Goal: Task Accomplishment & Management: Manage account settings

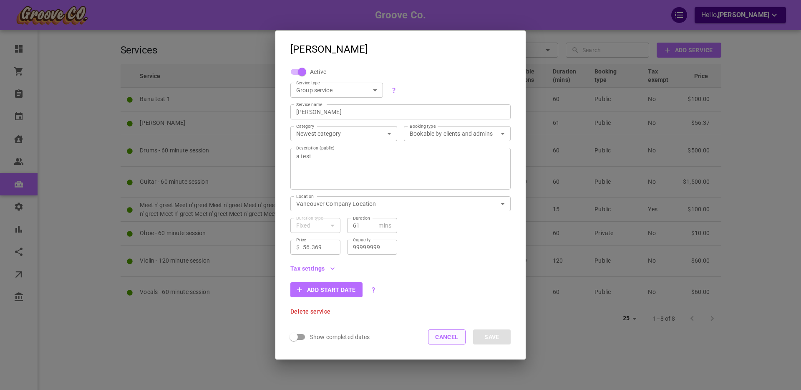
scroll to position [0, 0]
click at [440, 338] on button "Cancel" at bounding box center [447, 336] width 38 height 15
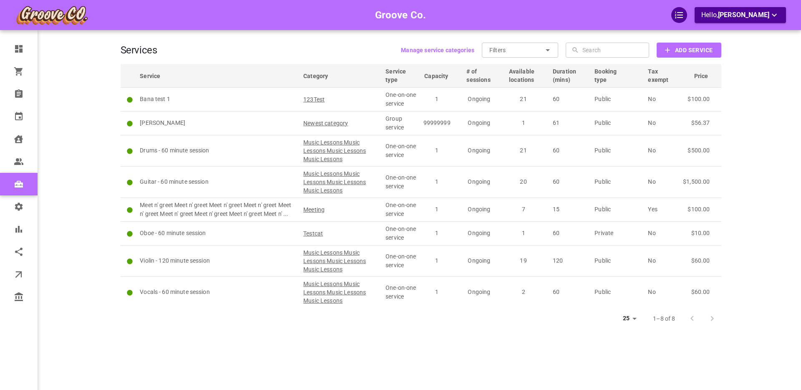
click at [439, 49] on b "Manage service categories" at bounding box center [437, 50] width 73 height 7
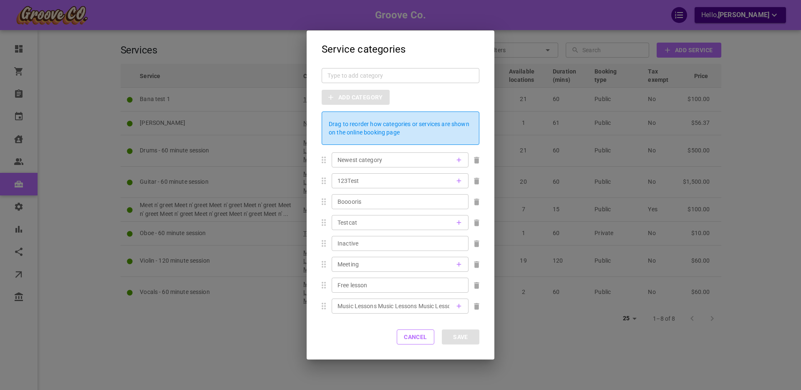
click at [335, 128] on div "Drag to reorder how categories or services are shown on the online booking page" at bounding box center [400, 127] width 143 height 23
drag, startPoint x: 328, startPoint y: 123, endPoint x: 400, endPoint y: 129, distance: 72.0
click at [400, 130] on div "Drag to reorder how categories or services are shown on the online booking page" at bounding box center [400, 127] width 143 height 23
copy div "Drag to reorder how categories or services are shown on the online booking page"
click at [381, 75] on input "text" at bounding box center [400, 75] width 146 height 8
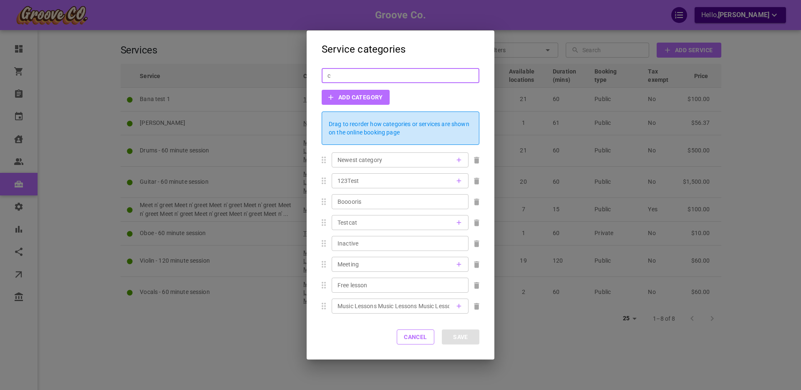
type input "c"
click at [345, 75] on input "c" at bounding box center [400, 75] width 146 height 8
click at [411, 337] on button "Cancel" at bounding box center [416, 336] width 38 height 15
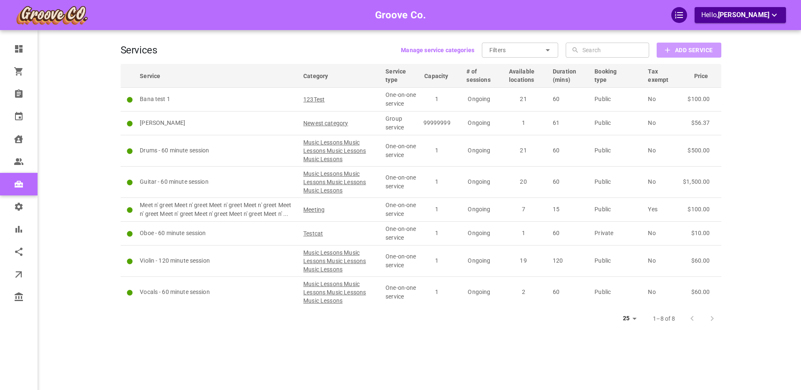
click at [687, 52] on b "Add Service" at bounding box center [694, 50] width 38 height 10
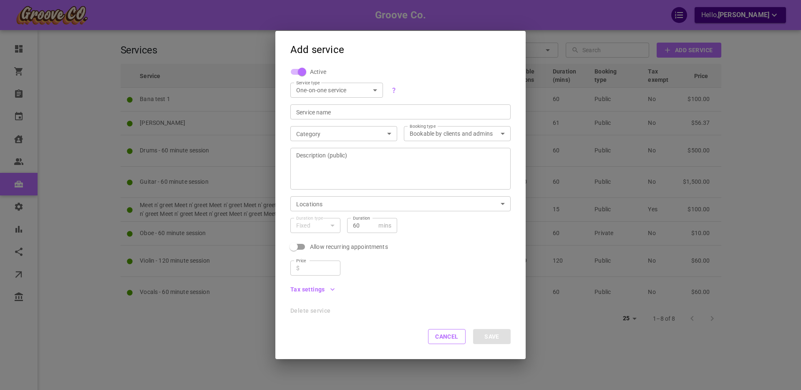
click at [321, 88] on body "Groove Co. Hello, [PERSON_NAME] Dashboard Orders Bookings Calendar Clients User…" at bounding box center [400, 220] width 801 height 441
click at [317, 117] on li "Group service" at bounding box center [336, 118] width 93 height 14
type input "GROUP"
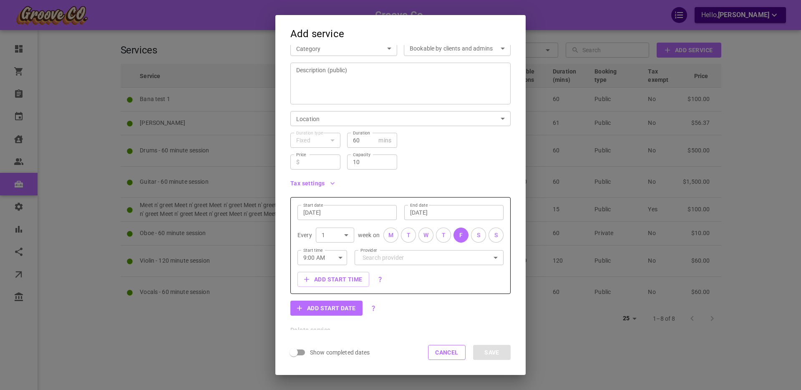
scroll to position [73, 0]
